Goal: Task Accomplishment & Management: Complete application form

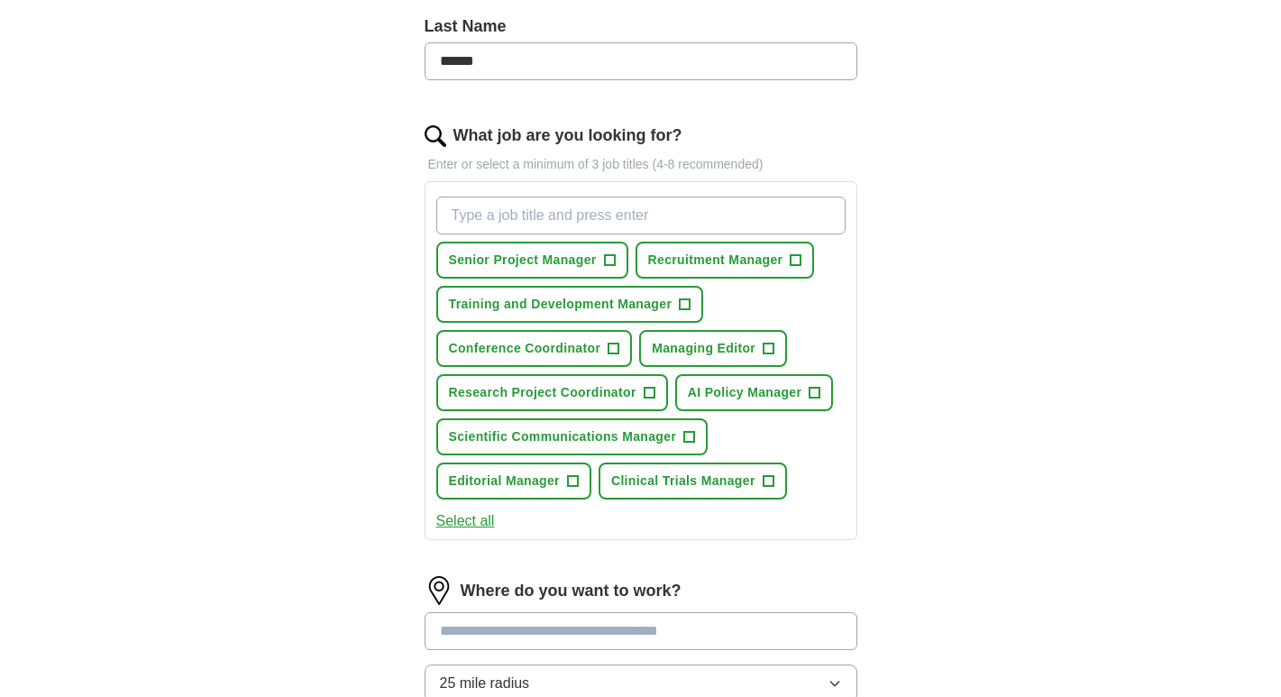
scroll to position [483, 0]
click at [773, 353] on span "+" at bounding box center [769, 348] width 11 height 14
click at [681, 304] on span "+" at bounding box center [685, 304] width 11 height 14
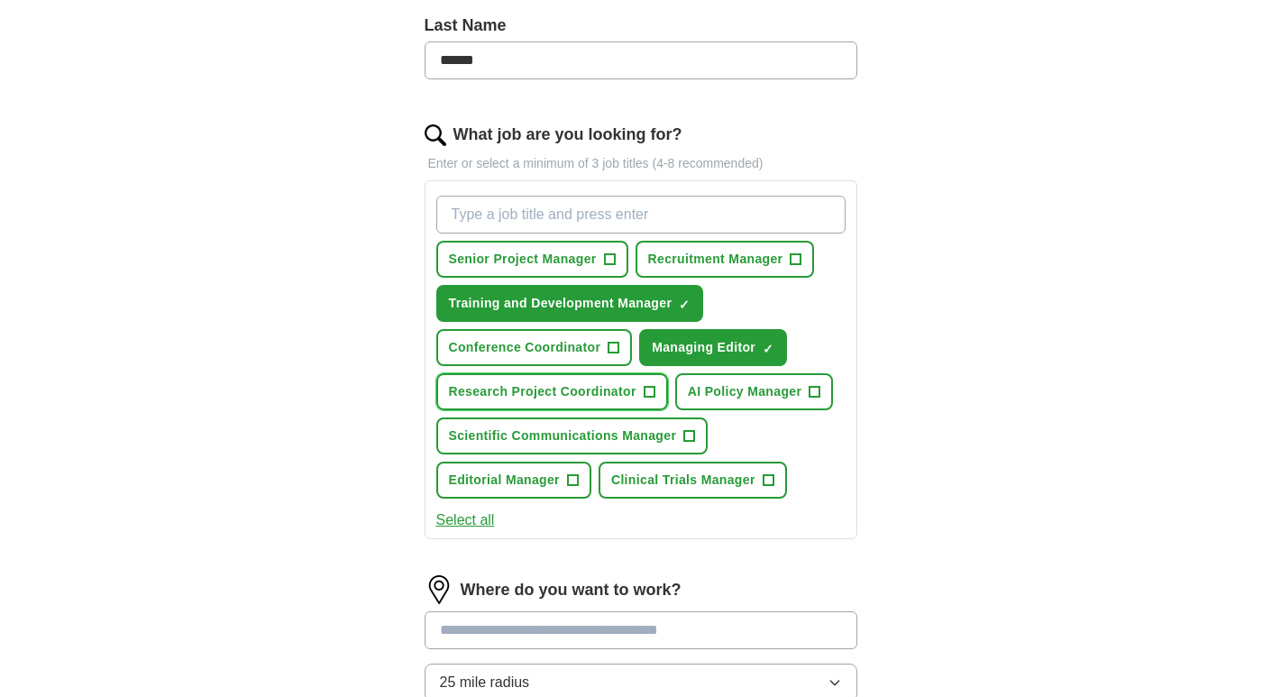
click at [654, 390] on span "+" at bounding box center [649, 392] width 11 height 14
click at [733, 211] on input "What job are you looking for?" at bounding box center [640, 215] width 409 height 38
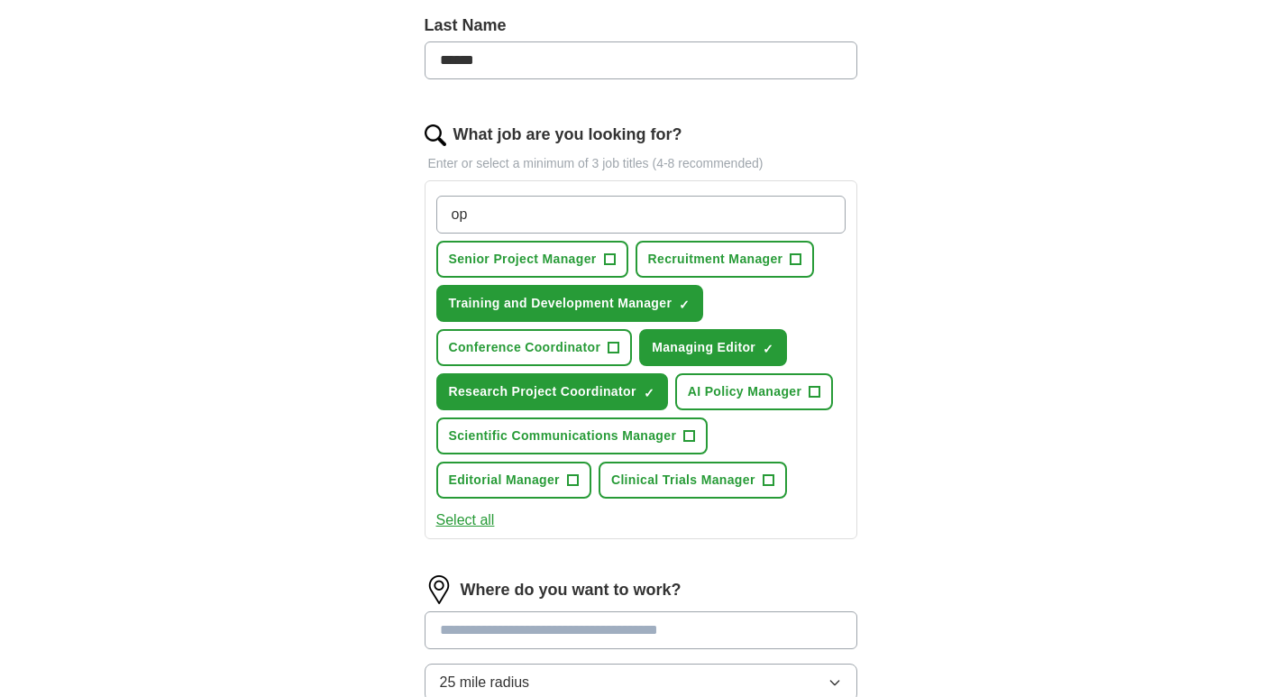
type input "o"
type input "program manager"
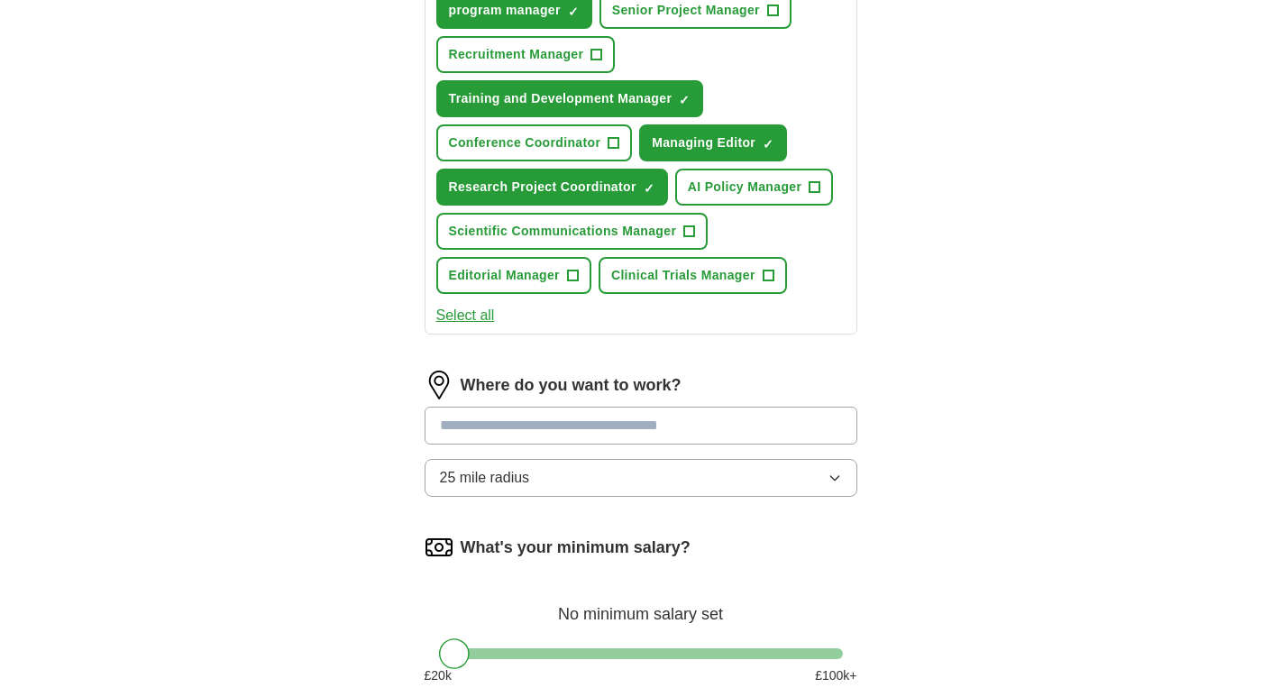
scroll to position [734, 0]
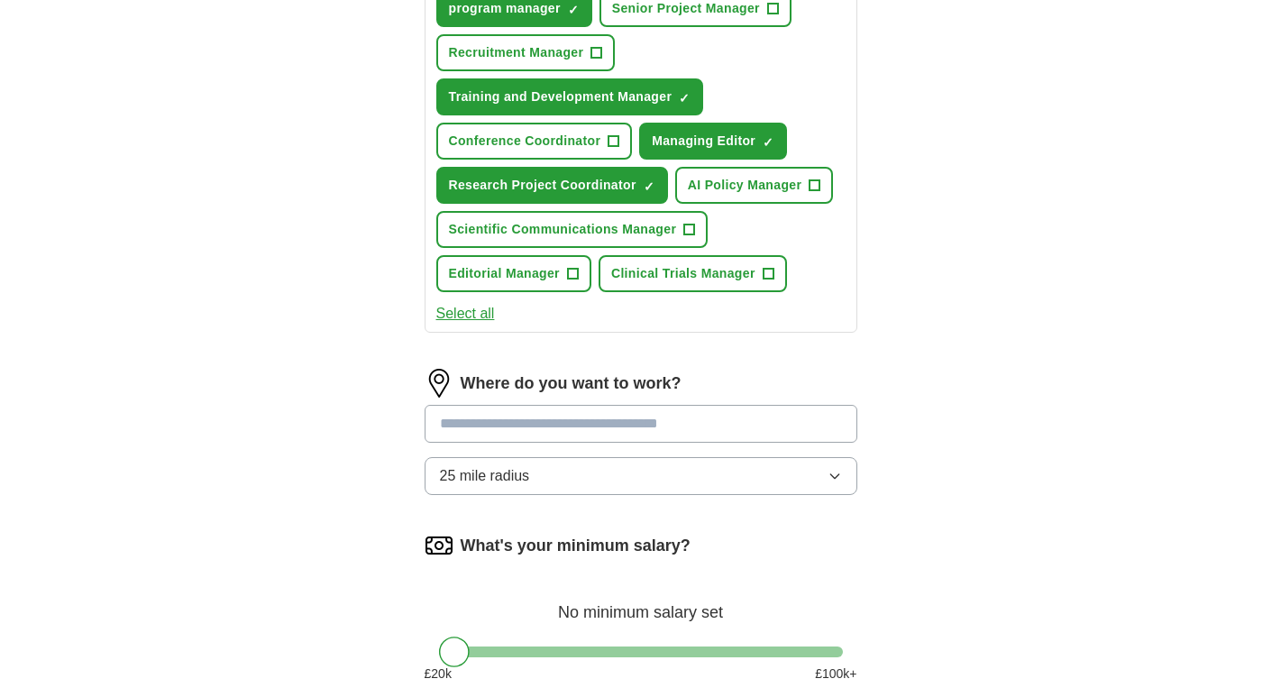
click at [706, 426] on input at bounding box center [641, 424] width 433 height 38
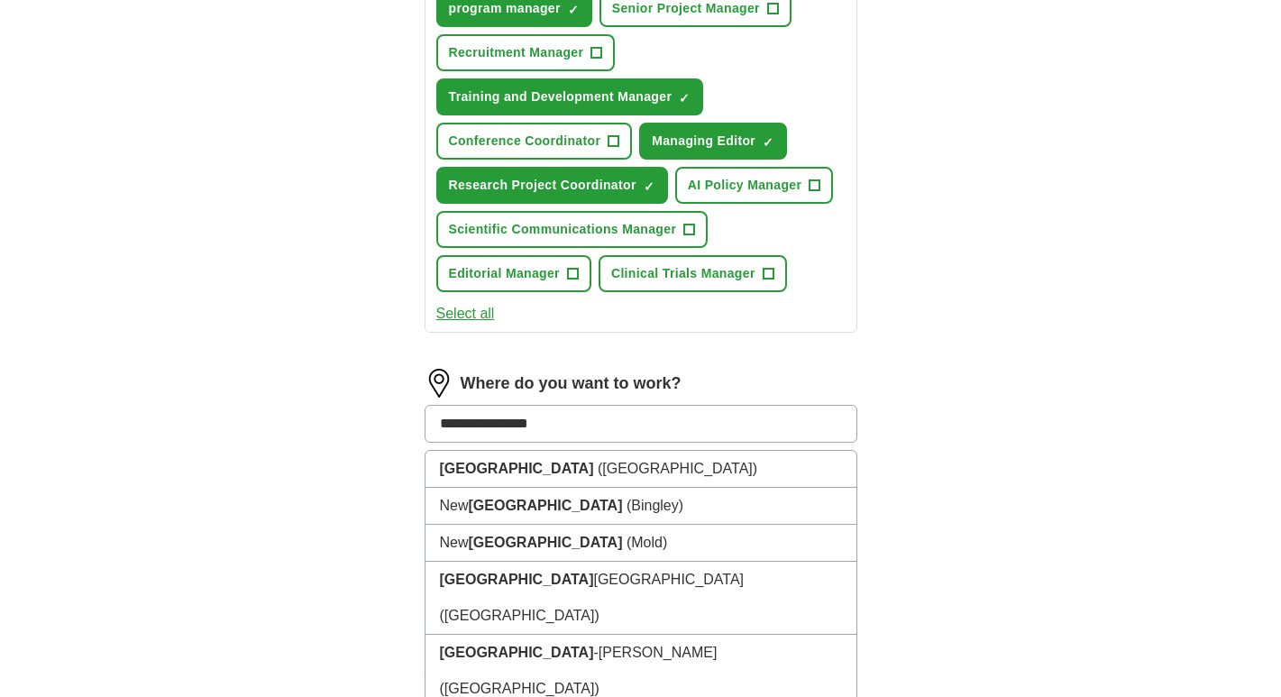
type input "**********"
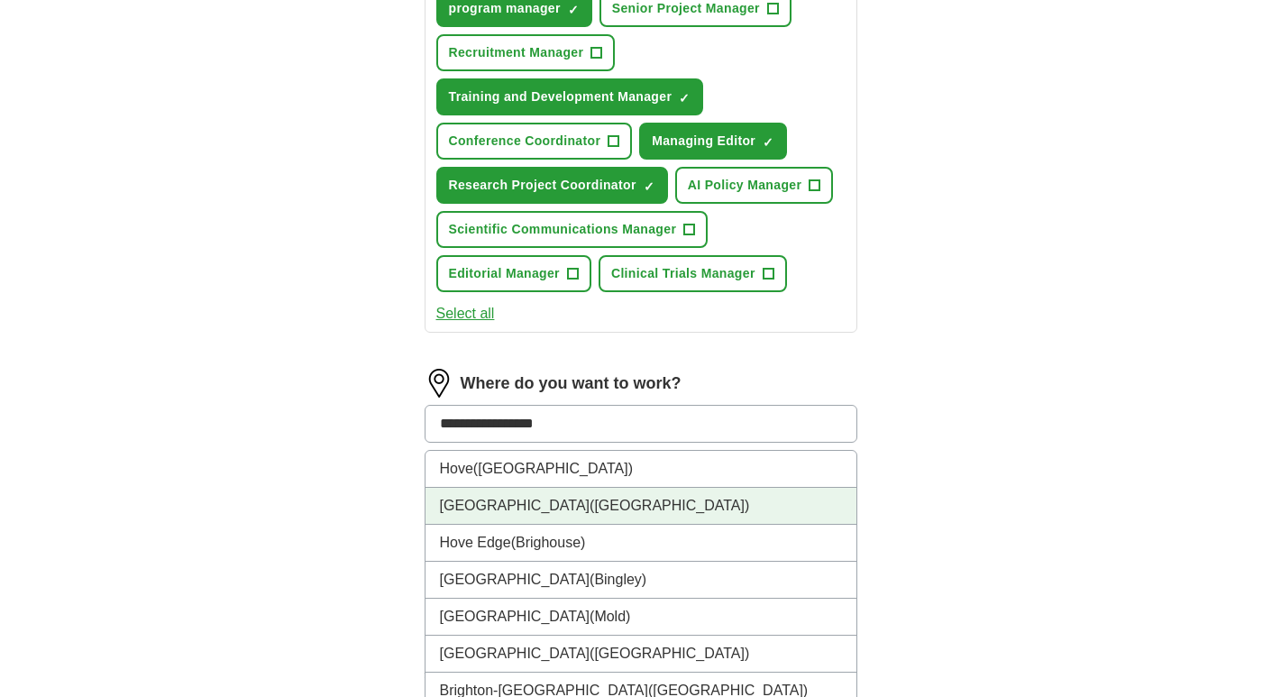
click at [678, 508] on li "[GEOGRAPHIC_DATA] ([GEOGRAPHIC_DATA])" at bounding box center [641, 506] width 431 height 37
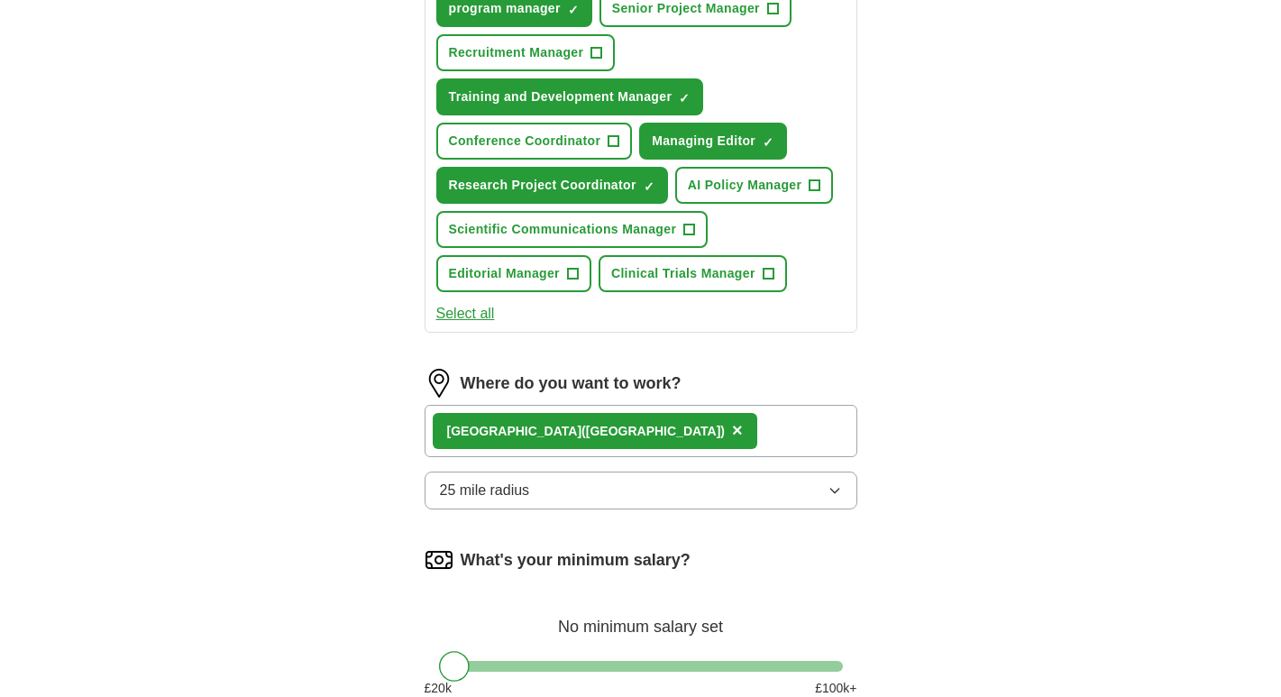
click at [655, 491] on button "25 mile radius" at bounding box center [641, 491] width 433 height 38
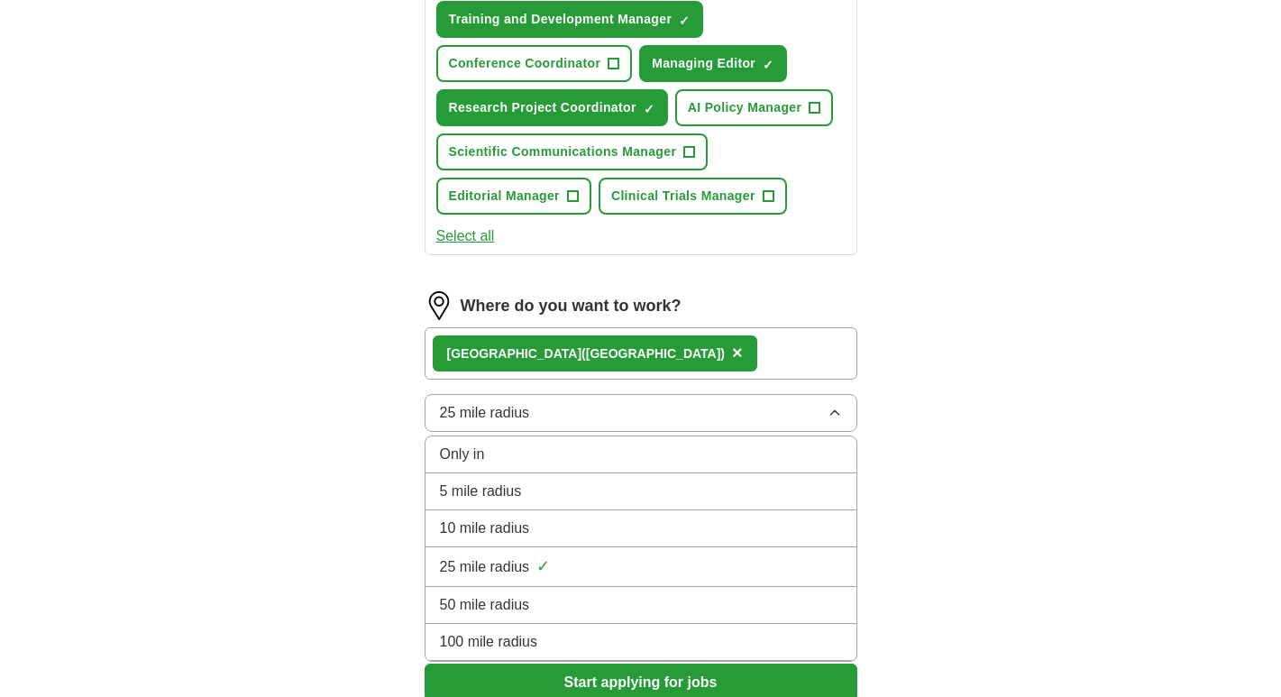
scroll to position [812, 0]
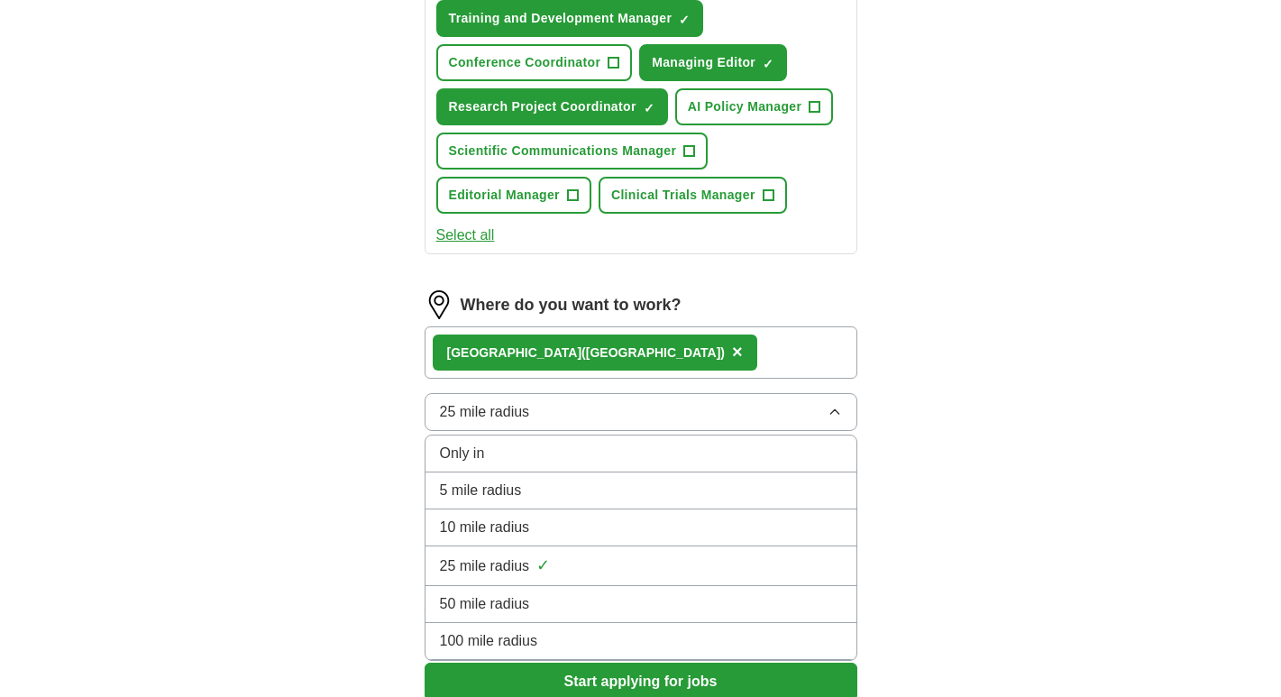
click at [453, 526] on span "10 mile radius" at bounding box center [485, 528] width 90 height 22
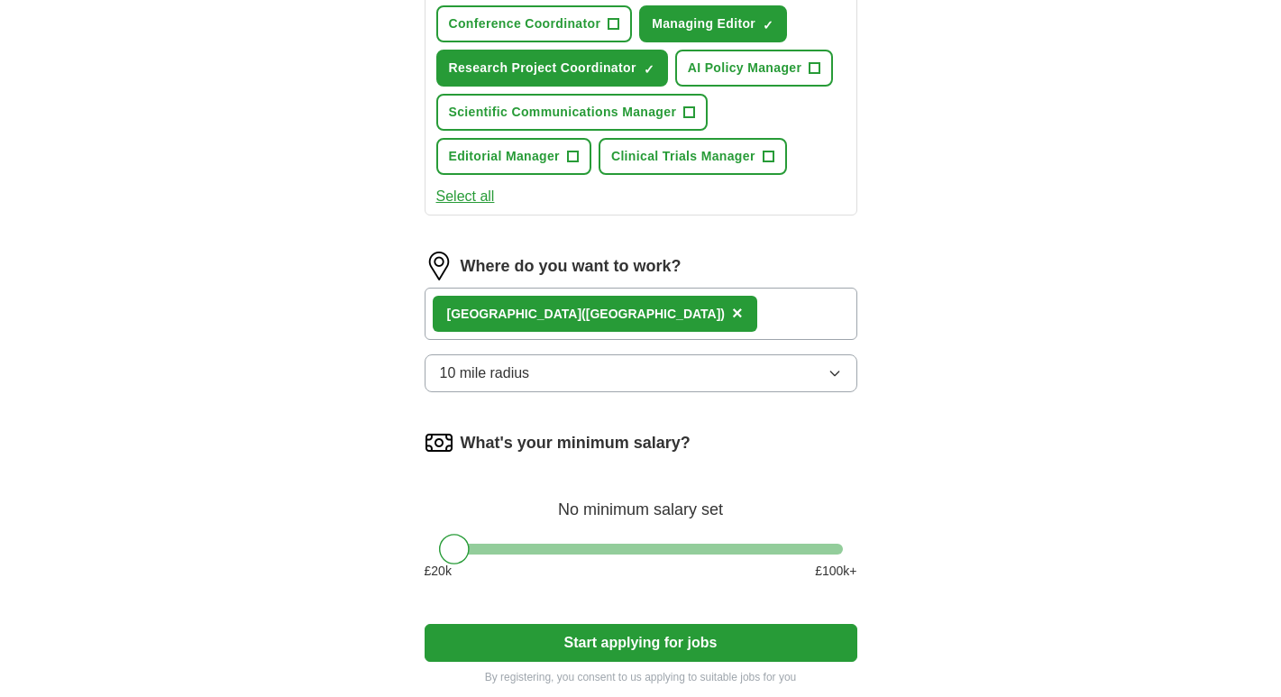
scroll to position [867, 0]
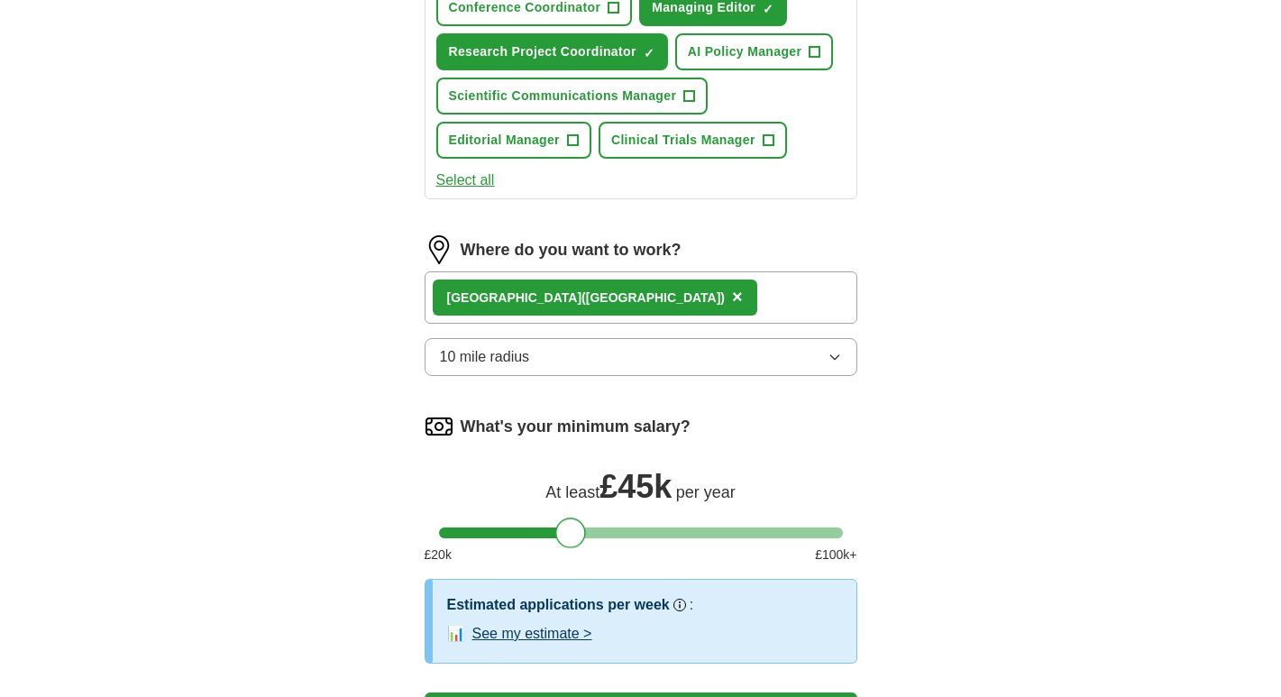
drag, startPoint x: 455, startPoint y: 533, endPoint x: 572, endPoint y: 543, distance: 117.6
click at [572, 543] on div at bounding box center [570, 532] width 31 height 31
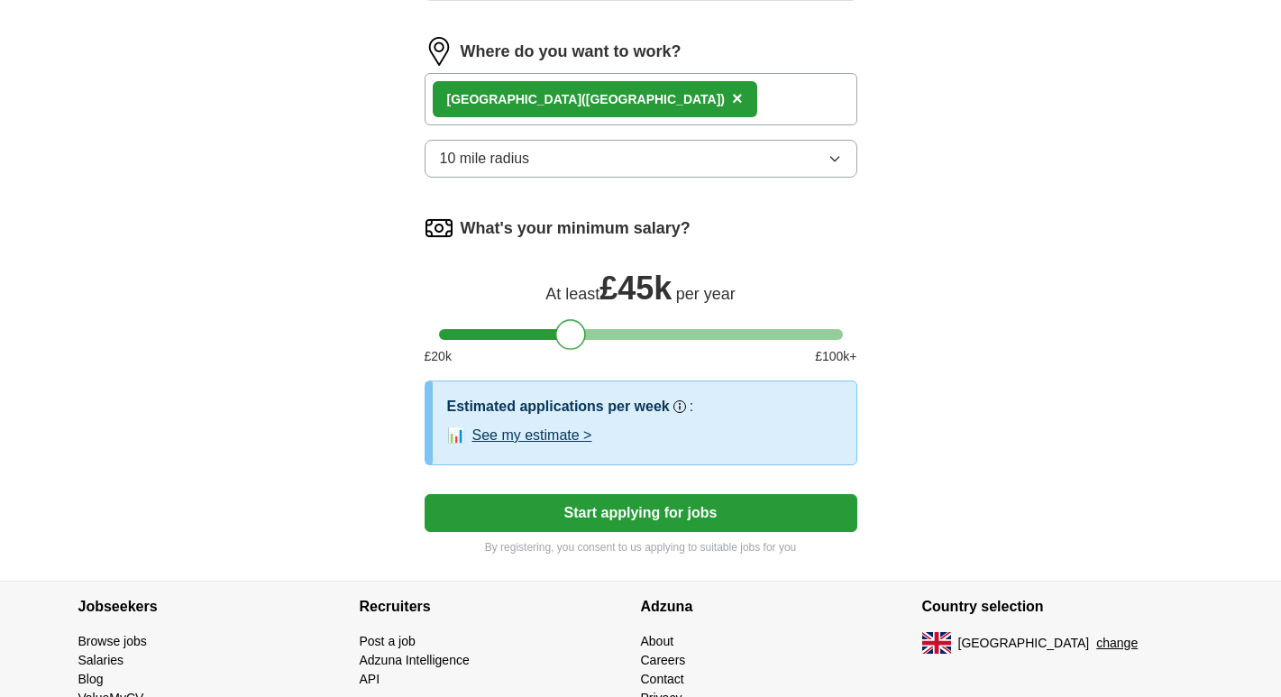
scroll to position [1067, 0]
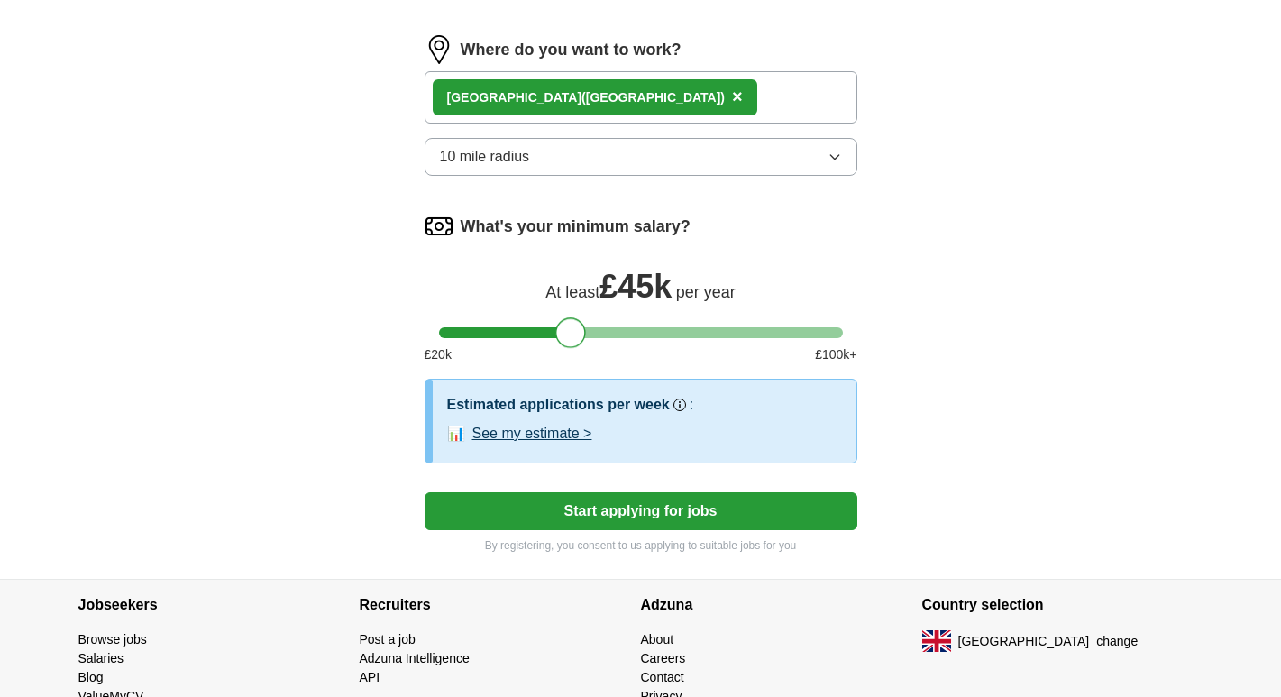
click at [510, 429] on button "See my estimate >" at bounding box center [532, 434] width 120 height 22
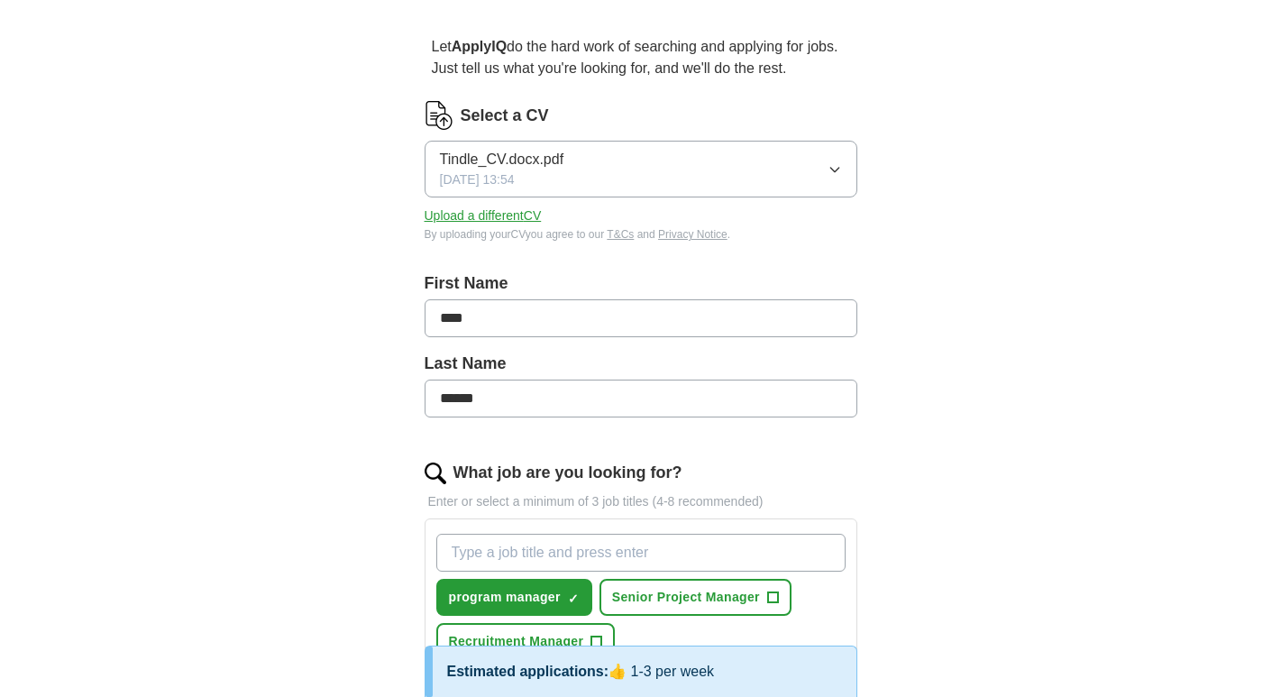
scroll to position [0, 0]
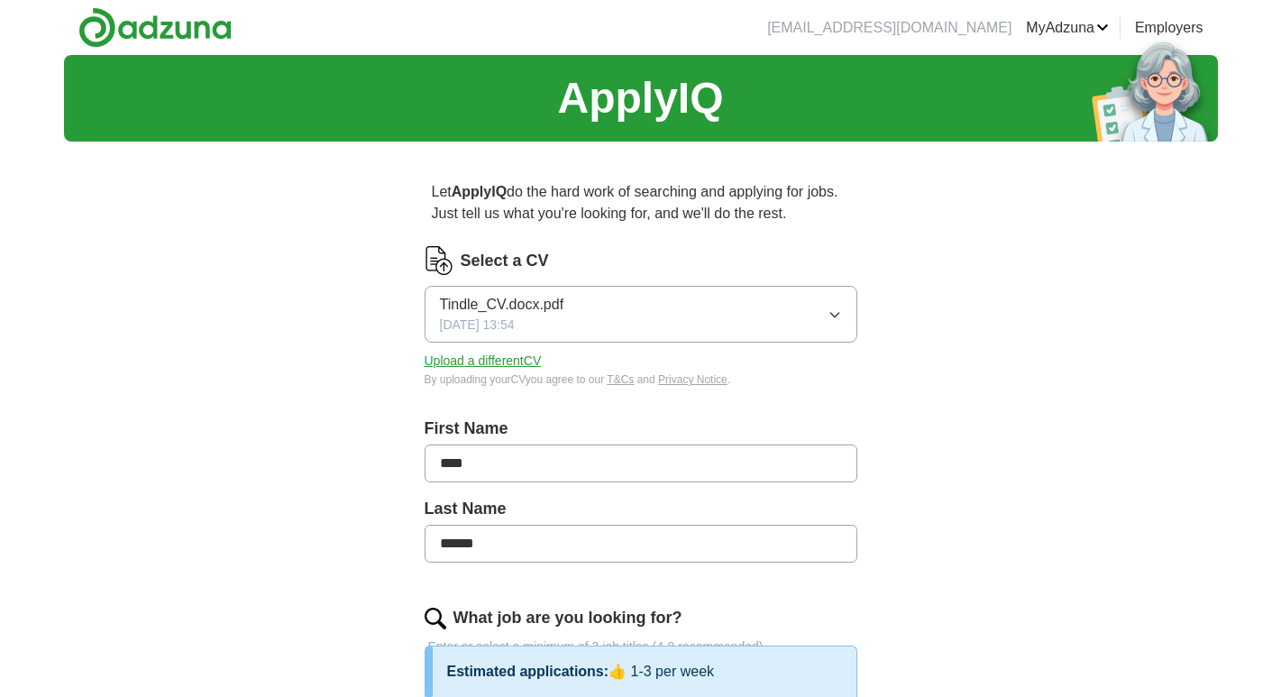
click at [455, 362] on button "Upload a different CV" at bounding box center [483, 361] width 117 height 19
